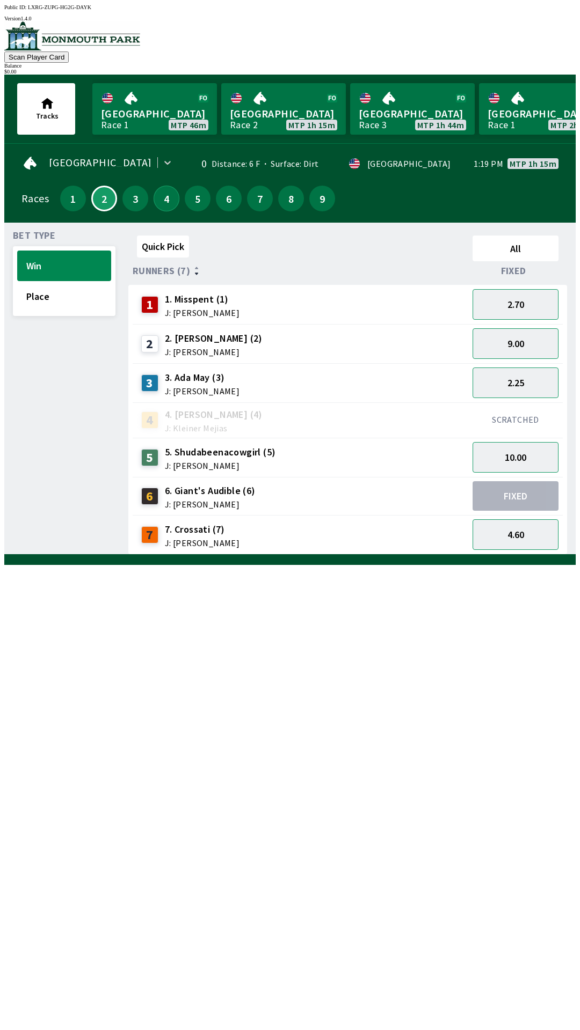
click at [164, 203] on button "4" at bounding box center [166, 199] width 26 height 26
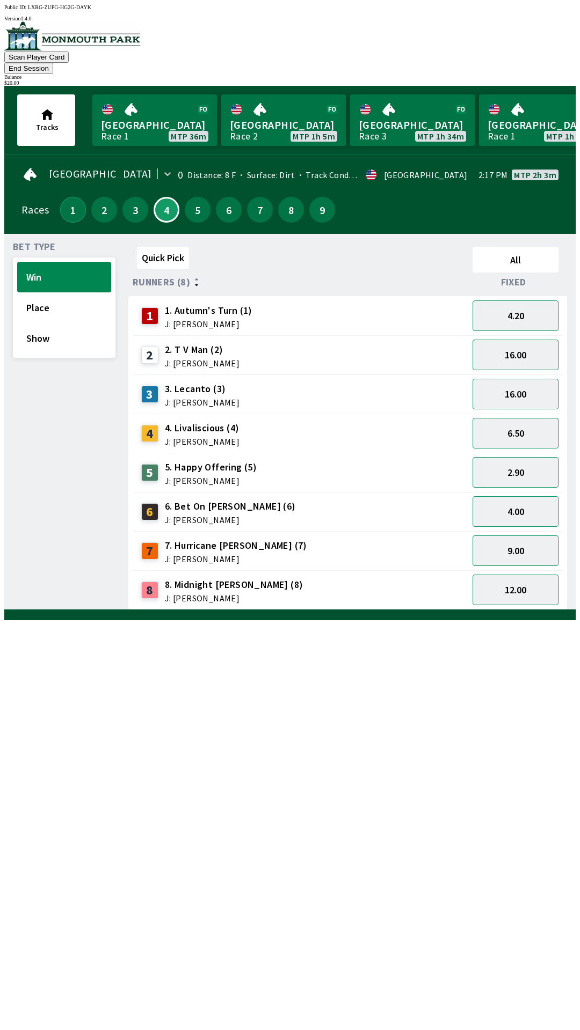
click at [68, 198] on button "1" at bounding box center [73, 210] width 26 height 26
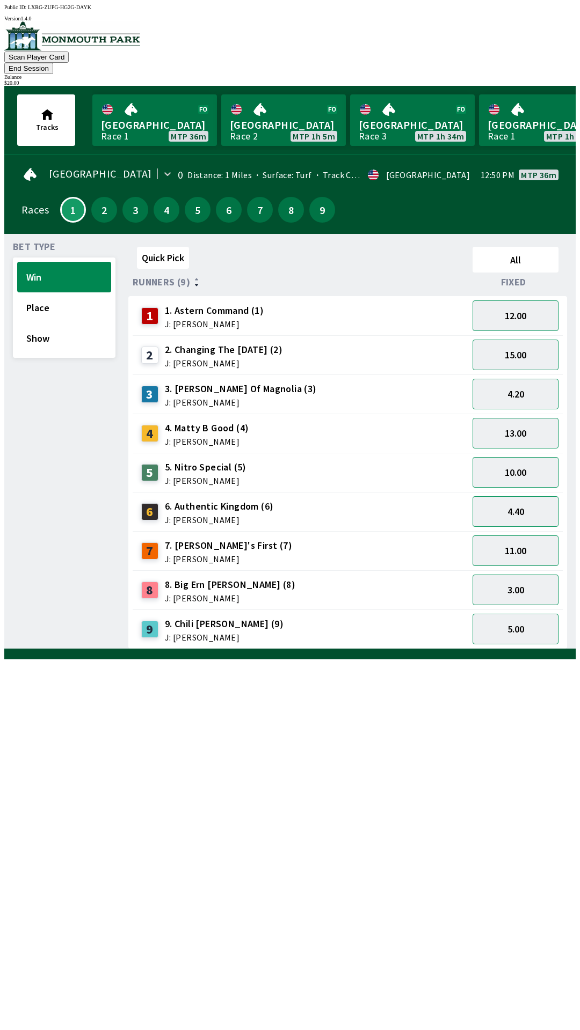
click at [53, 63] on button "End Session" at bounding box center [28, 68] width 49 height 11
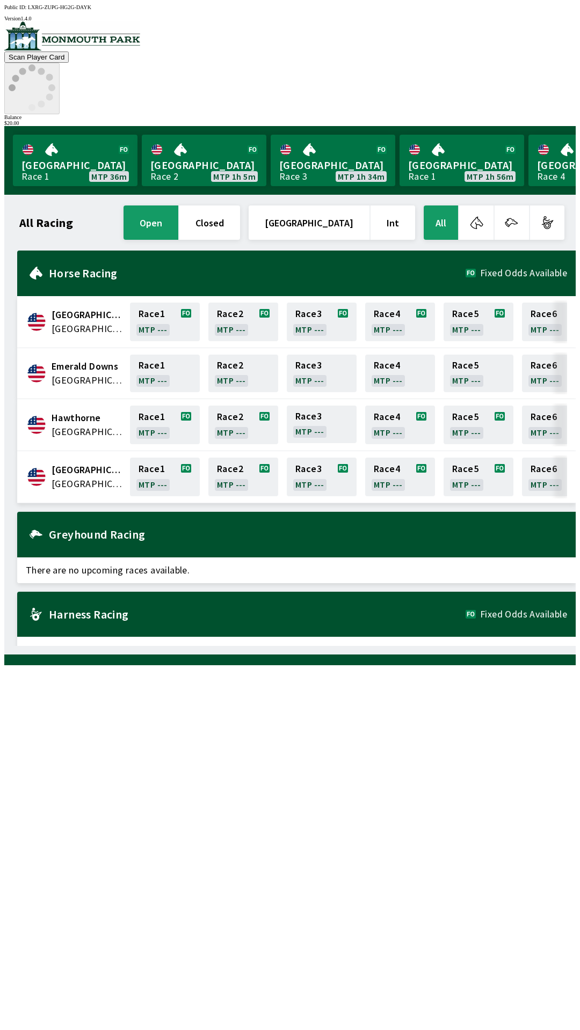
click at [55, 64] on icon at bounding box center [32, 87] width 47 height 47
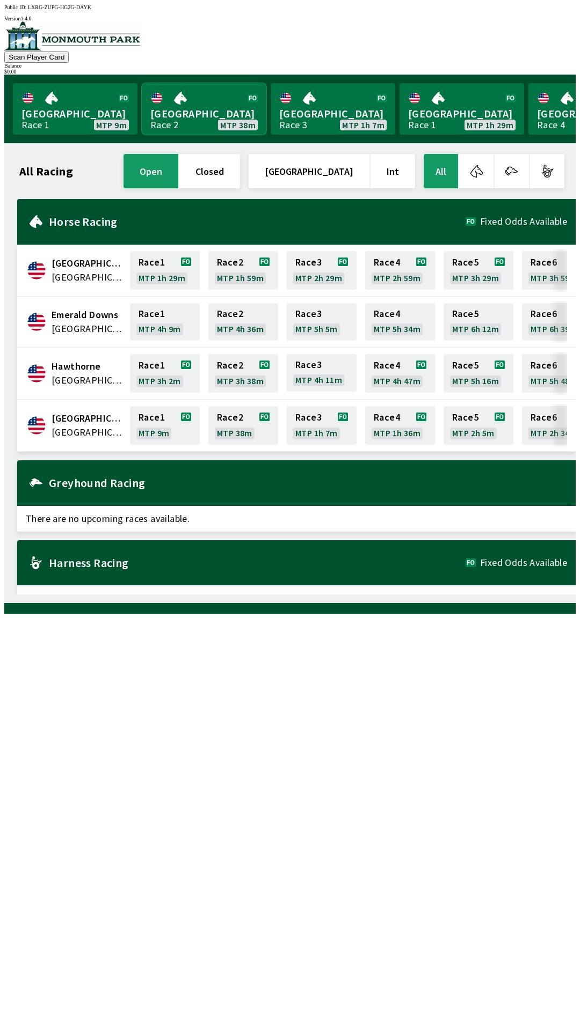
click at [185, 103] on link "[GEOGRAPHIC_DATA] Race 2 MTP 38m" at bounding box center [204, 109] width 125 height 52
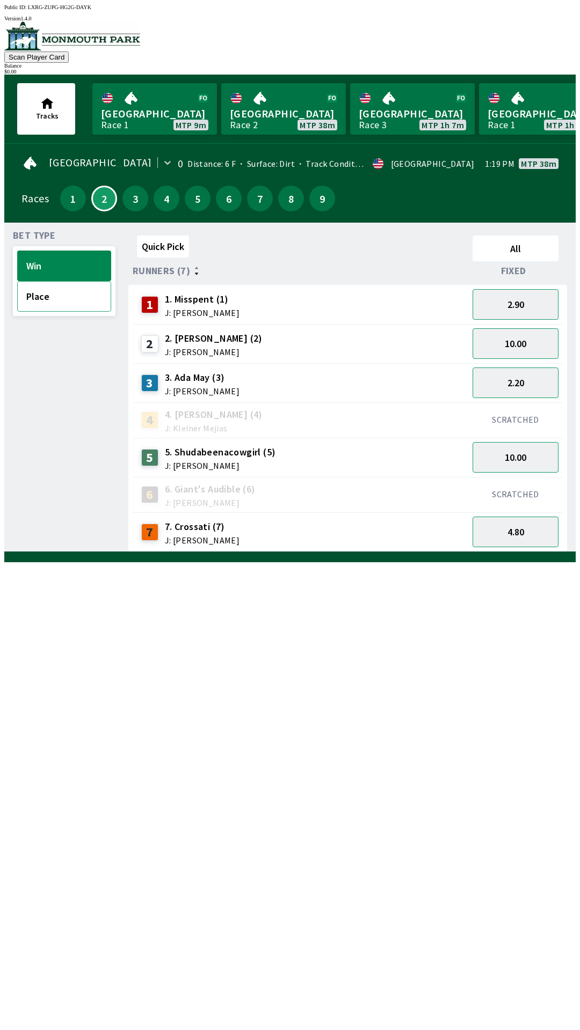
click at [41, 302] on button "Place" at bounding box center [64, 296] width 94 height 31
click at [46, 259] on button "Win" at bounding box center [64, 266] width 94 height 31
click at [148, 106] on link "[GEOGRAPHIC_DATA] Race 2 MTP 22m" at bounding box center [154, 109] width 125 height 52
click at [150, 114] on link "[GEOGRAPHIC_DATA] Race 2 MTP 22m" at bounding box center [154, 109] width 125 height 52
click at [155, 202] on button "4" at bounding box center [166, 199] width 26 height 26
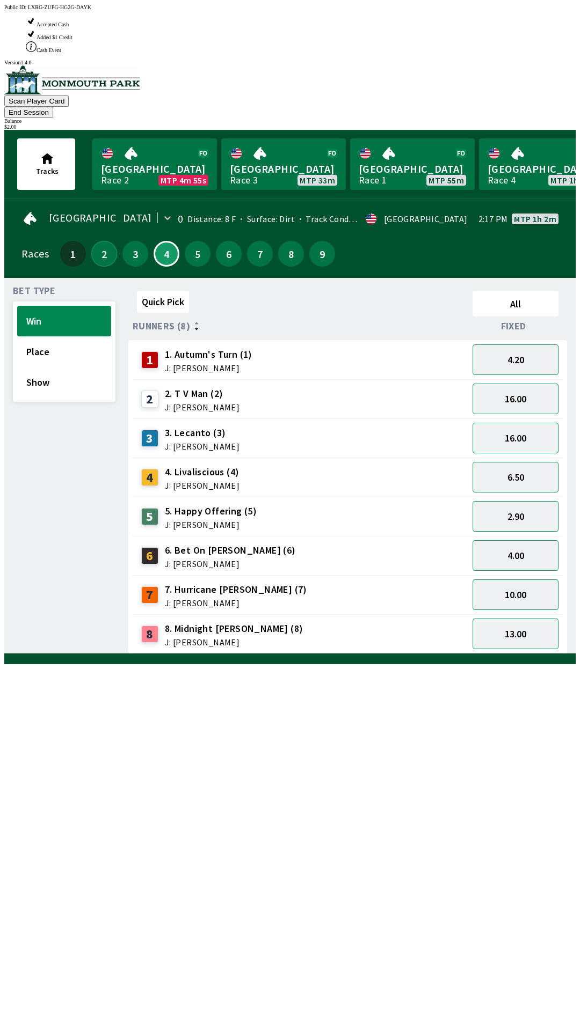
click at [94, 241] on button "2" at bounding box center [104, 254] width 26 height 26
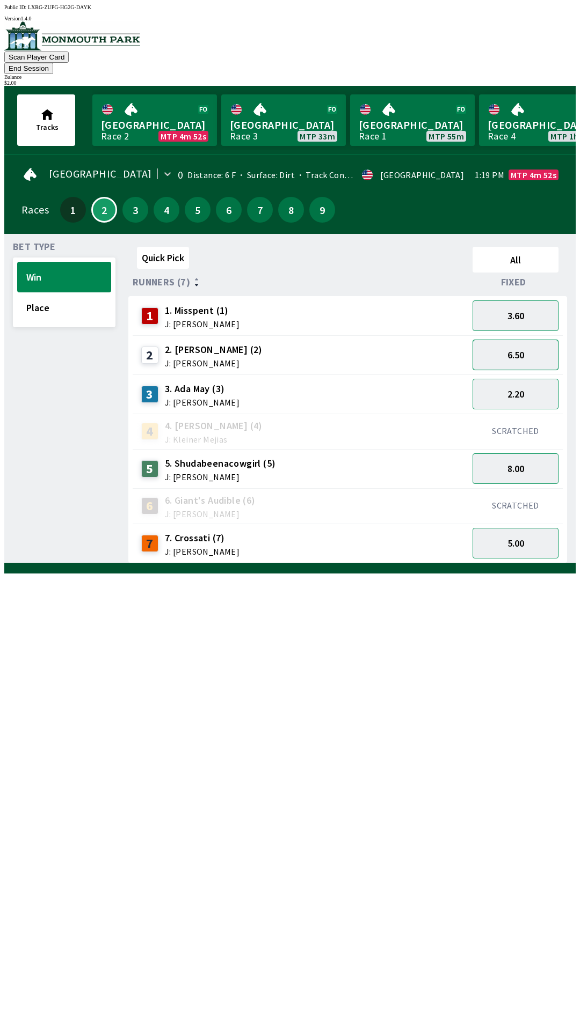
click at [523, 347] on button "6.50" at bounding box center [515, 355] width 86 height 31
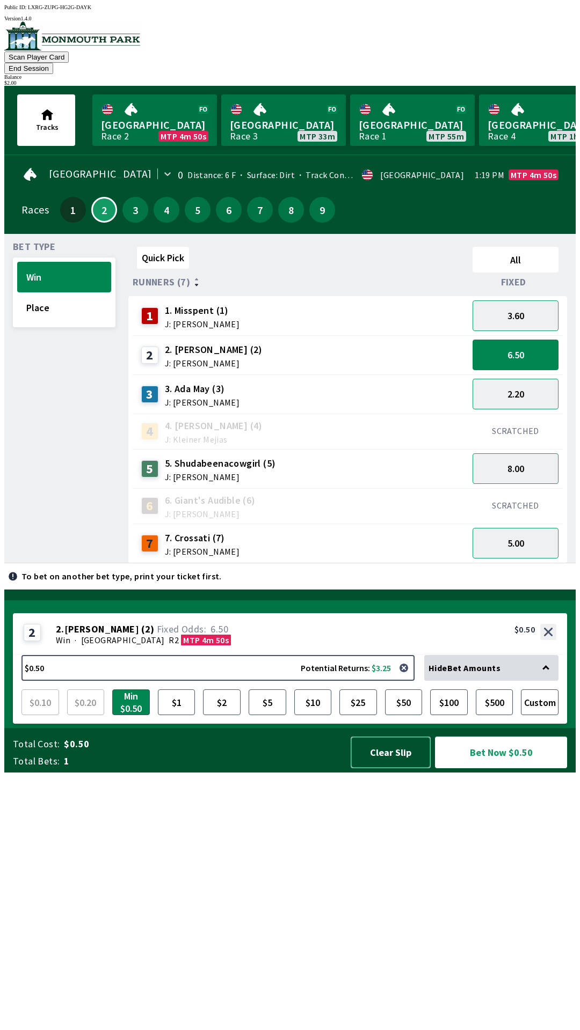
click at [385, 769] on button "Clear Slip" at bounding box center [390, 753] width 80 height 32
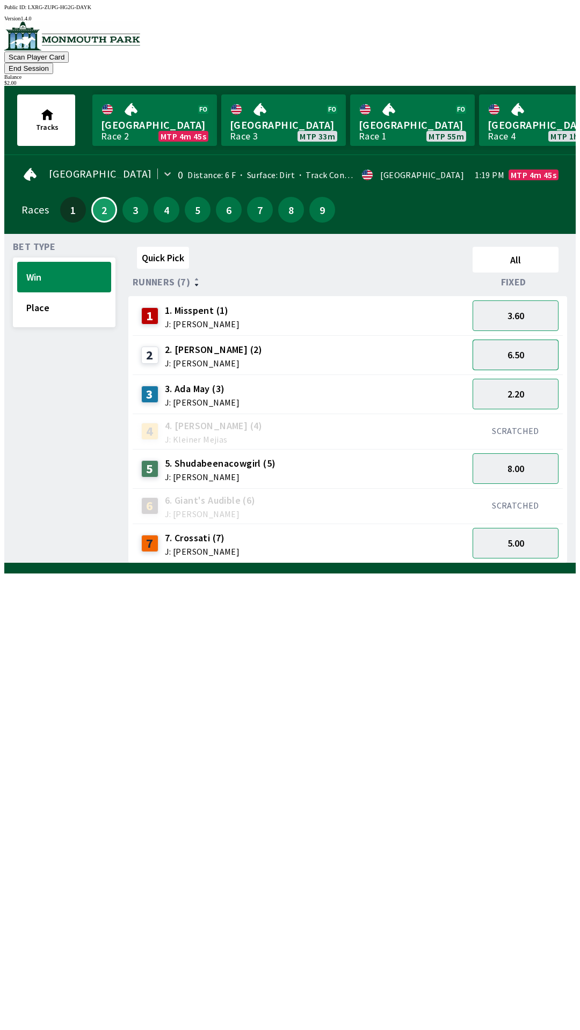
click at [533, 340] on button "6.50" at bounding box center [515, 355] width 86 height 31
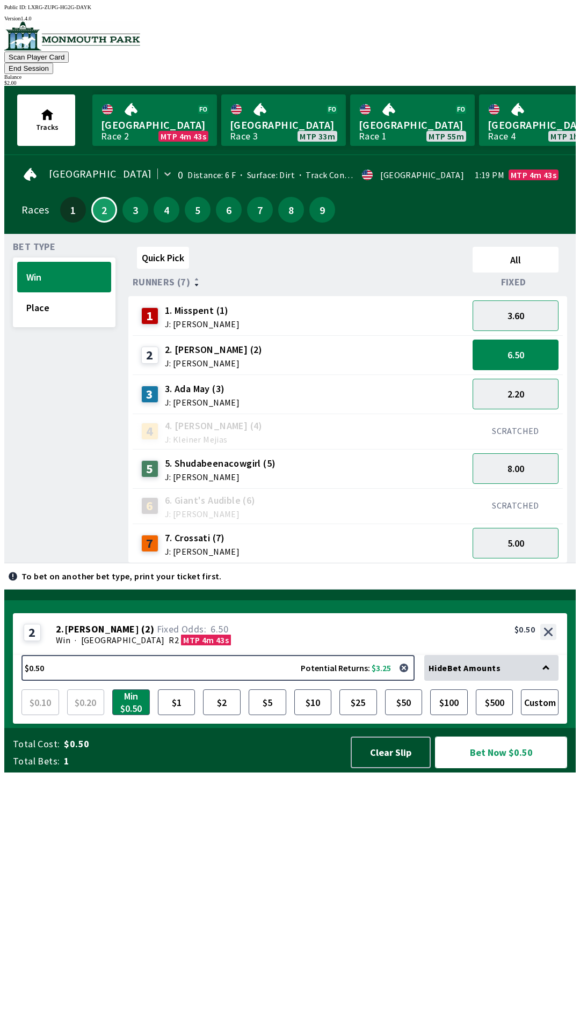
click at [487, 769] on button "Bet Now $0.50" at bounding box center [501, 753] width 132 height 32
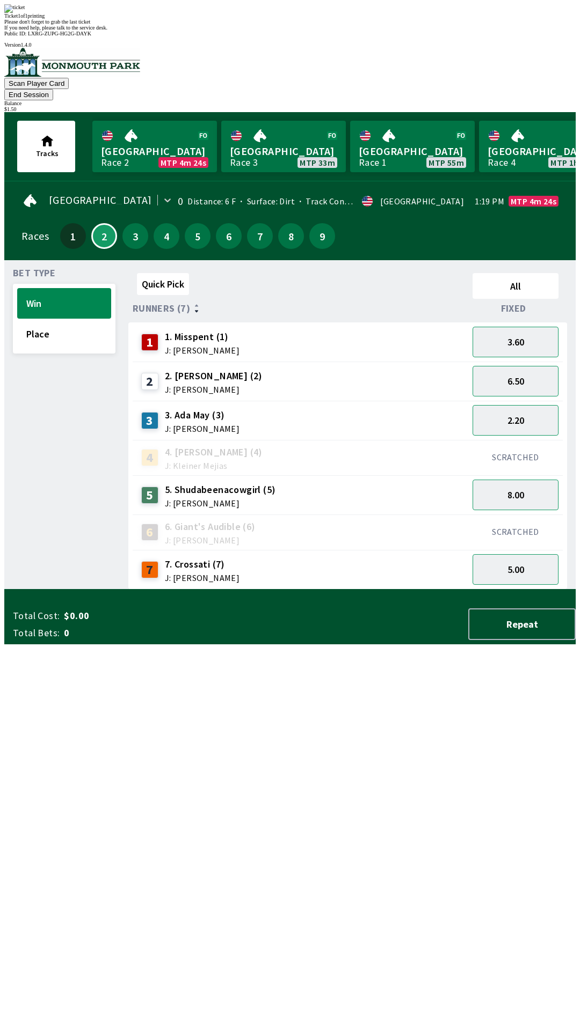
click at [107, 31] on span "If you need help, please talk to the service desk." at bounding box center [55, 28] width 103 height 6
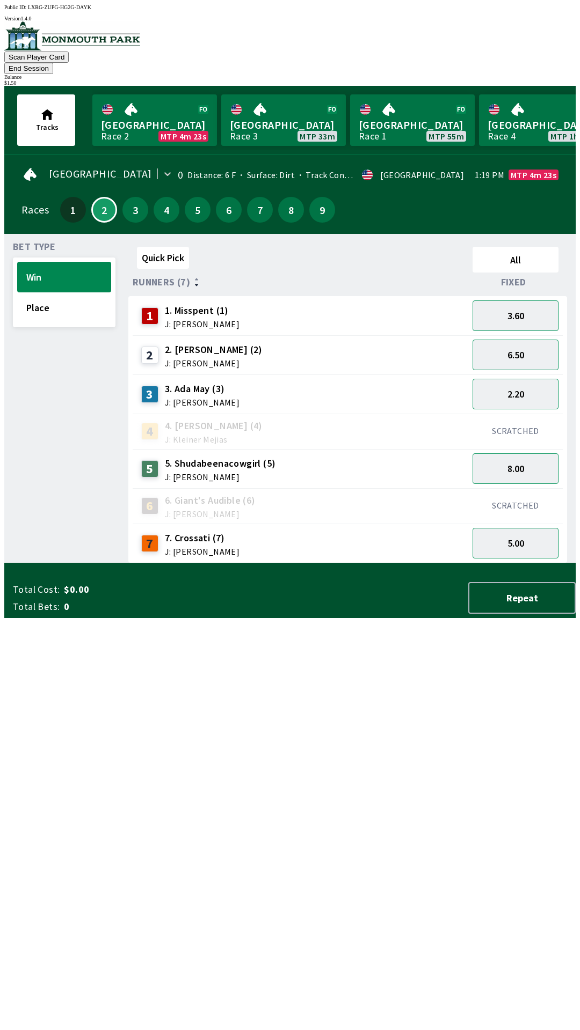
click at [316, 564] on div "Quick Pick All Runners (7) Fixed 1 1. Misspent (1) J: [PERSON_NAME] 3.60 2 2. […" at bounding box center [351, 403] width 447 height 321
click at [520, 340] on button "6.50" at bounding box center [515, 355] width 86 height 31
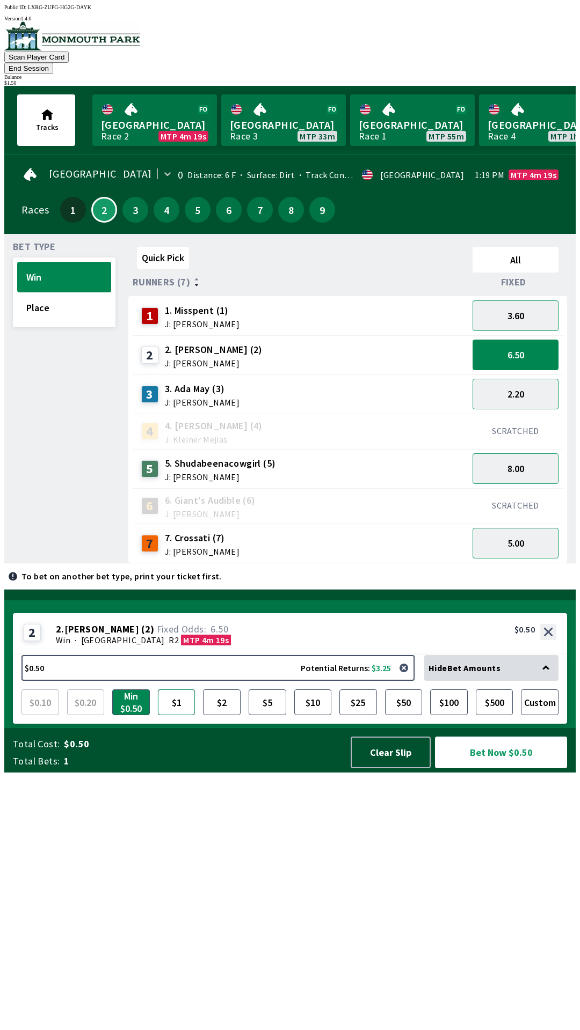
click at [188, 715] on button "$1" at bounding box center [177, 703] width 38 height 26
click at [478, 769] on button "Bet Now $1.00" at bounding box center [501, 753] width 132 height 32
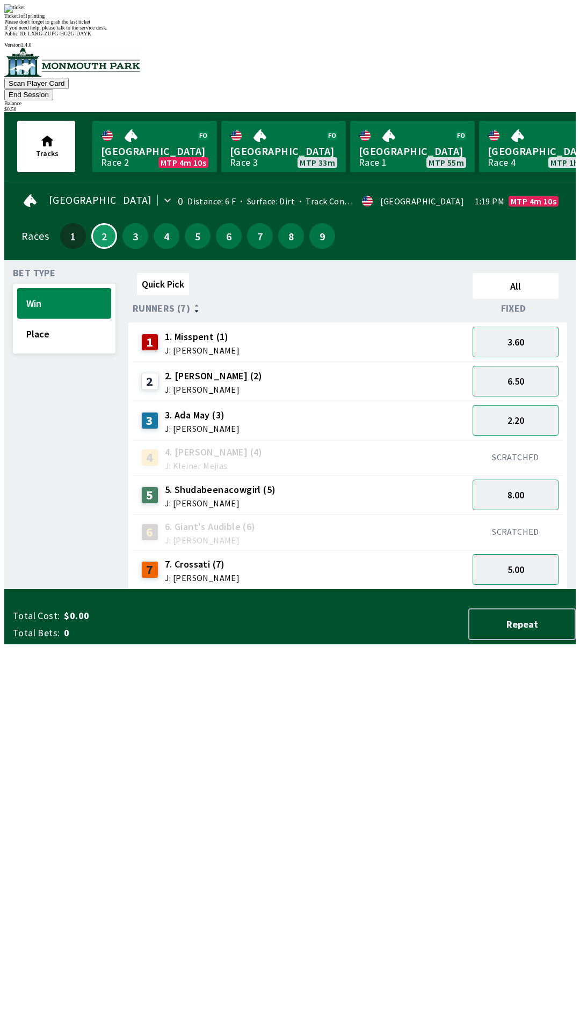
click at [377, 25] on div "Please don't forget to grab the last ticket" at bounding box center [289, 22] width 571 height 6
click at [107, 31] on span "If you need help, please talk to the service desk." at bounding box center [55, 28] width 103 height 6
click at [525, 366] on button "6.50" at bounding box center [515, 381] width 86 height 31
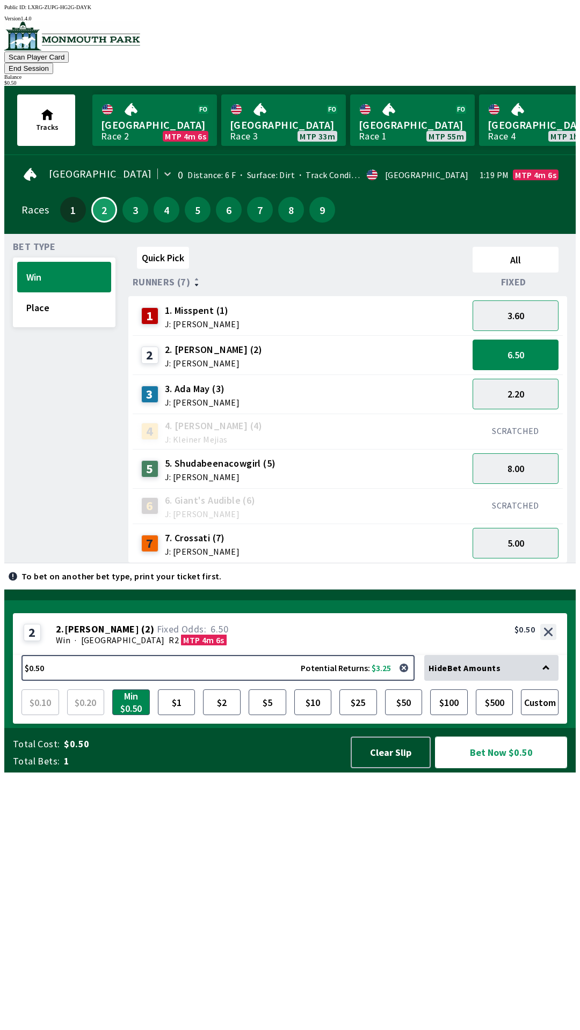
click at [477, 769] on button "Bet Now $0.50" at bounding box center [501, 753] width 132 height 32
